Goal: Book appointment/travel/reservation

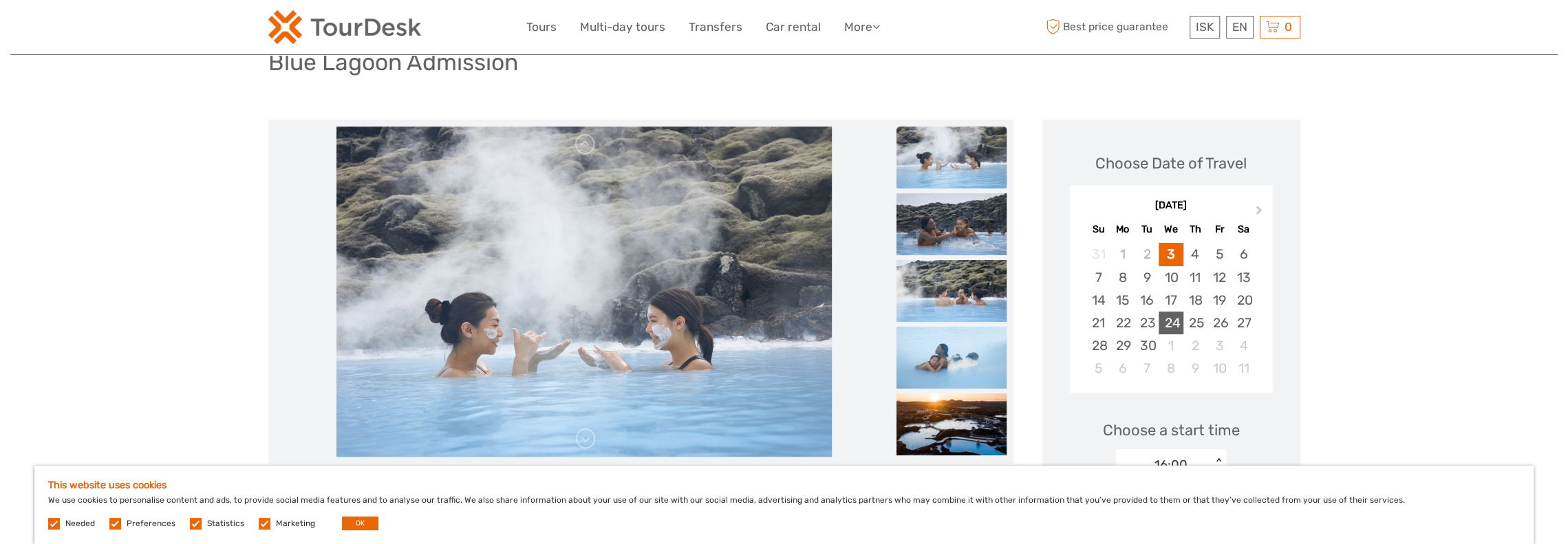
scroll to position [206, 0]
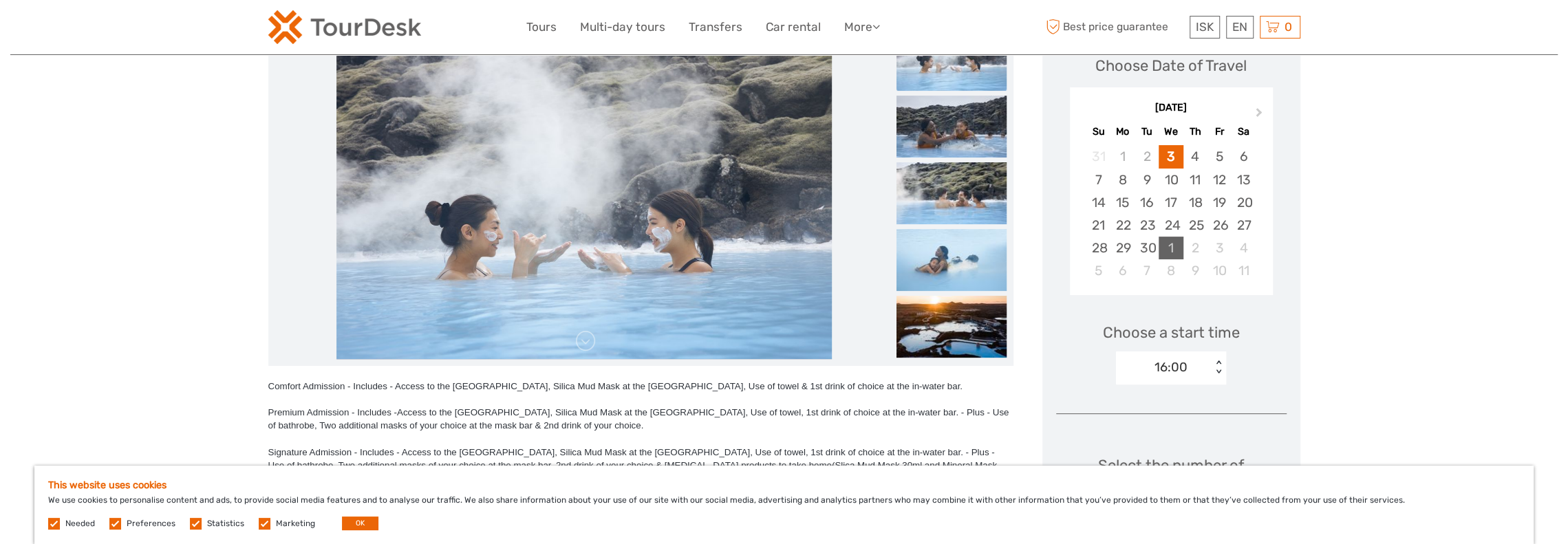
click at [1173, 237] on div "1" at bounding box center [1170, 248] width 24 height 23
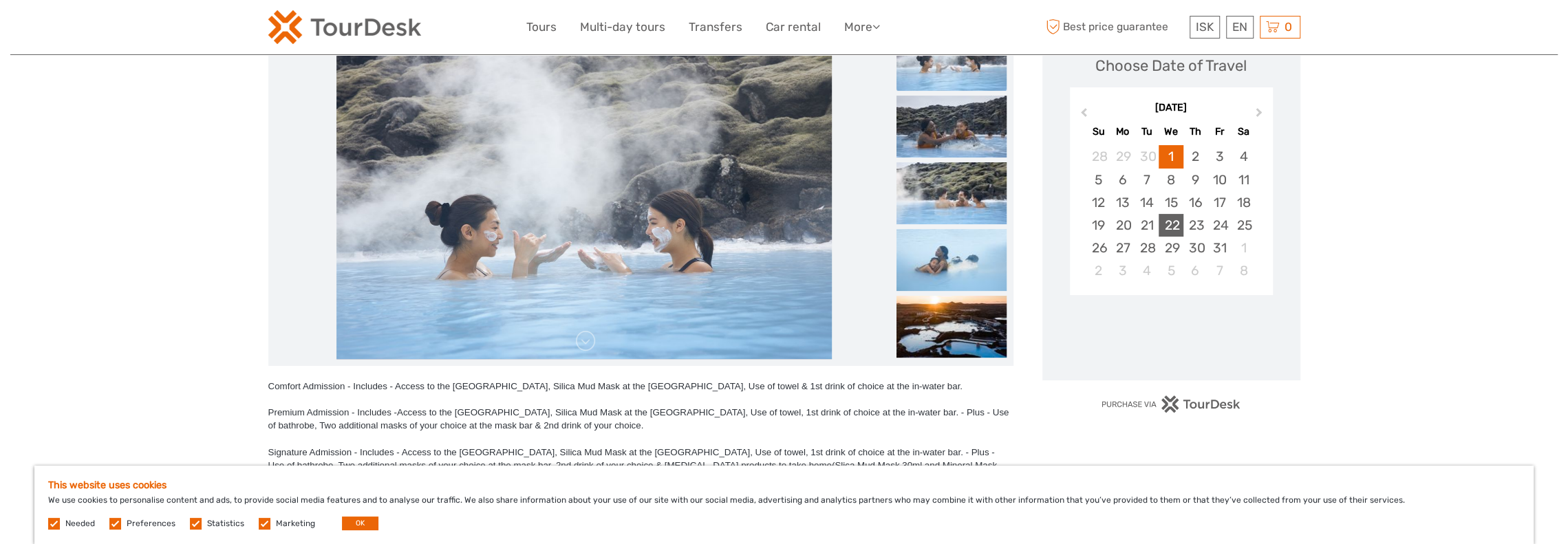
click at [1176, 228] on div "22" at bounding box center [1170, 225] width 24 height 23
click at [1088, 105] on button "Previous Month" at bounding box center [1082, 116] width 22 height 22
click at [1171, 224] on div "24" at bounding box center [1170, 225] width 24 height 23
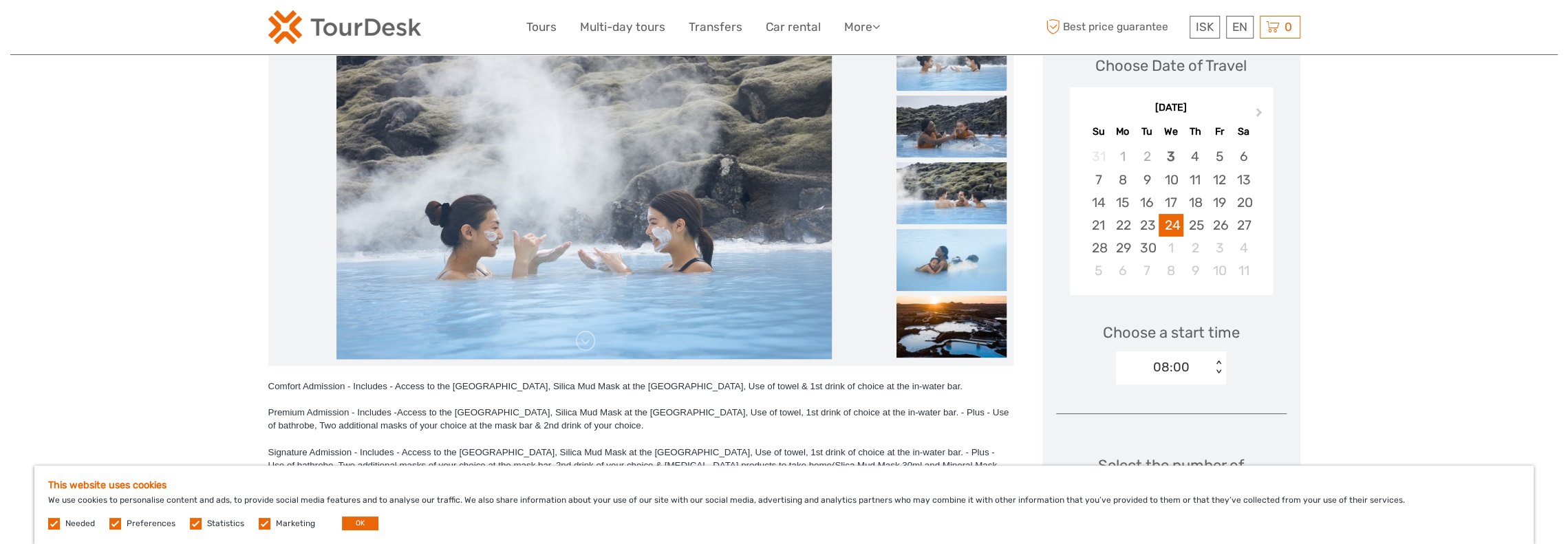
click at [1178, 362] on div "08:00" at bounding box center [1171, 367] width 37 height 18
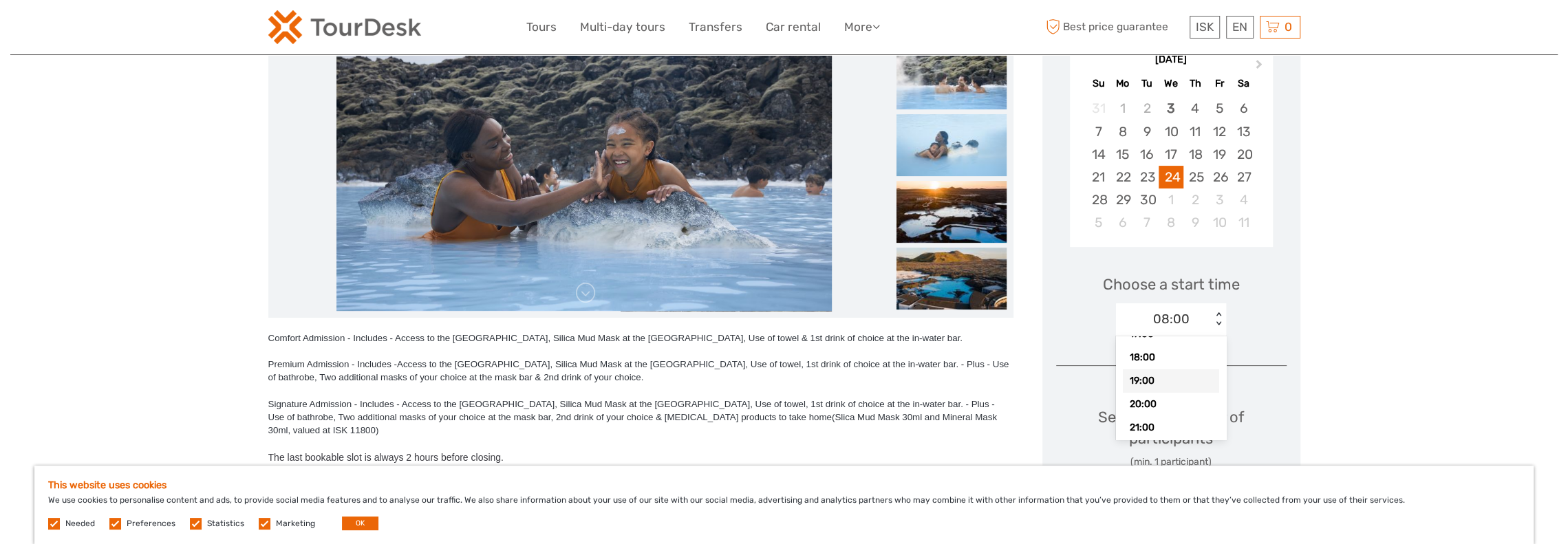
scroll to position [275, 0]
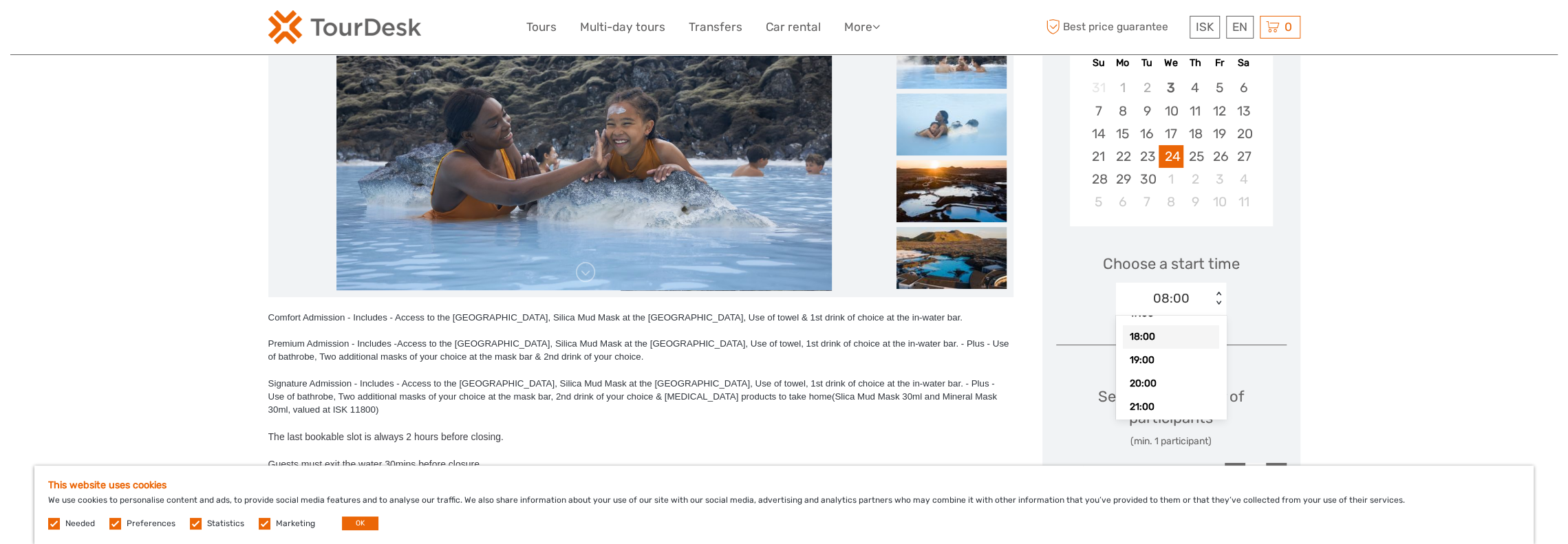
click at [1144, 332] on div "18:00" at bounding box center [1171, 338] width 97 height 24
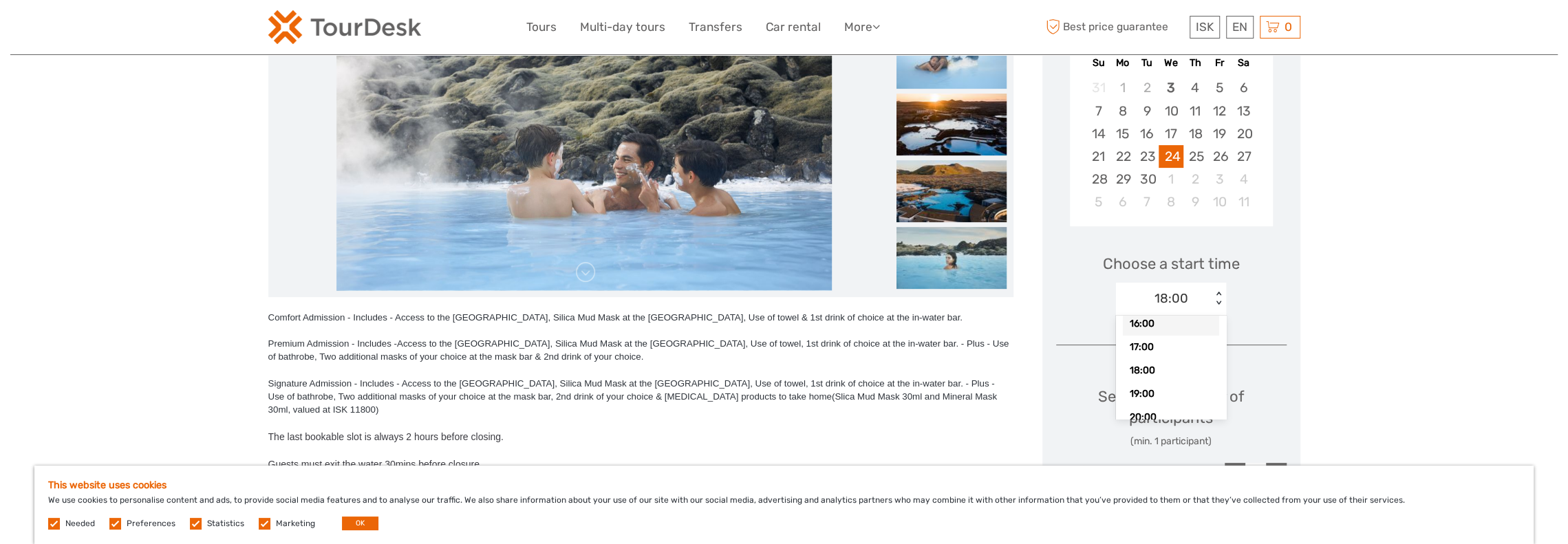
scroll to position [206, 0]
click at [1179, 317] on div "16:00" at bounding box center [1171, 322] width 97 height 24
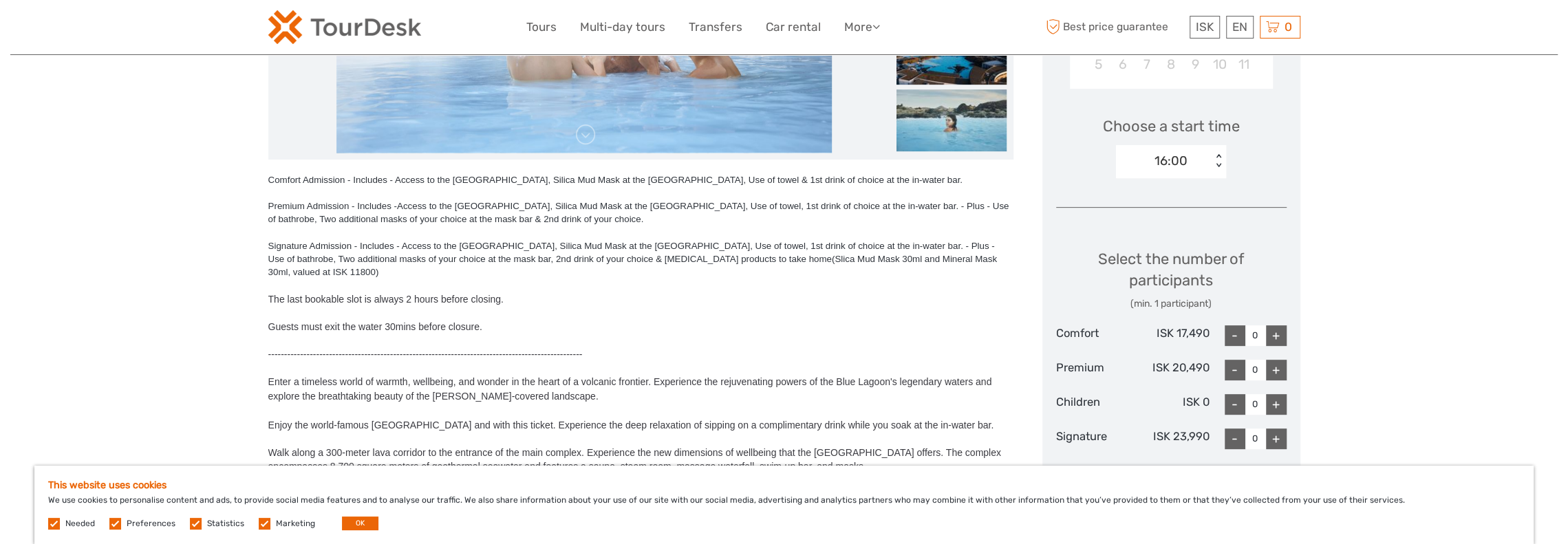
click at [1279, 343] on div "+" at bounding box center [1276, 336] width 21 height 21
click at [1277, 338] on div "+" at bounding box center [1276, 336] width 21 height 21
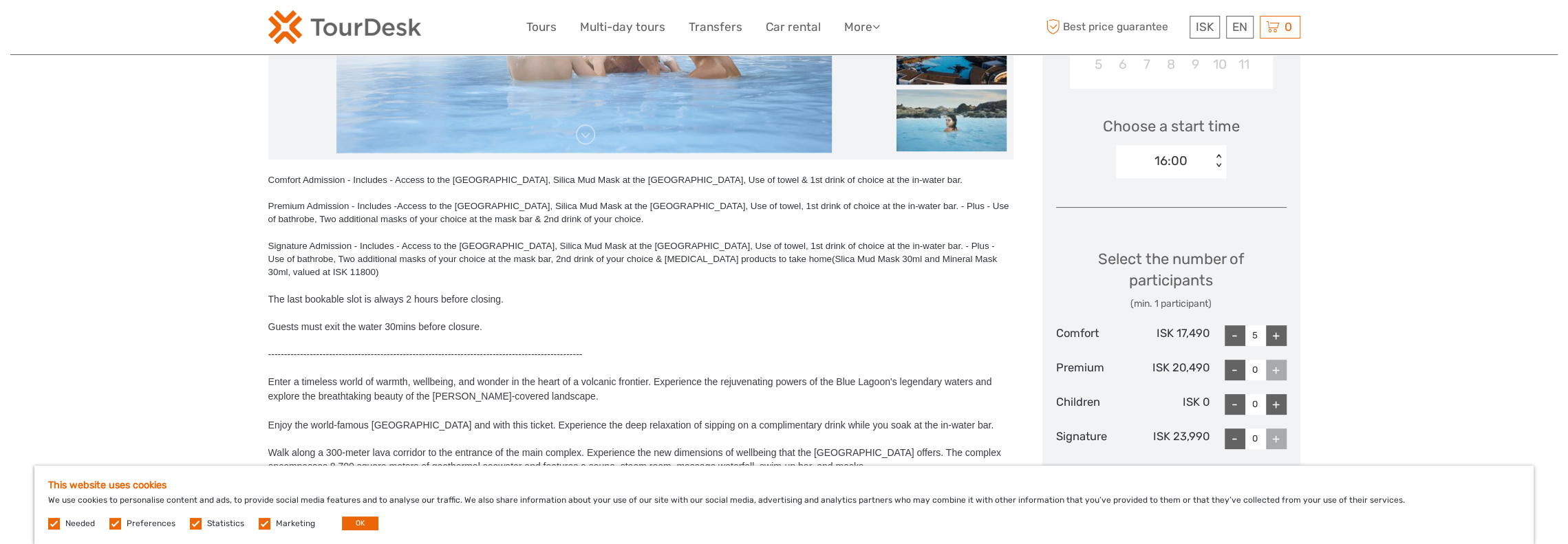
click at [1277, 338] on div "+" at bounding box center [1276, 336] width 21 height 21
type input "9"
